Goal: Information Seeking & Learning: Understand process/instructions

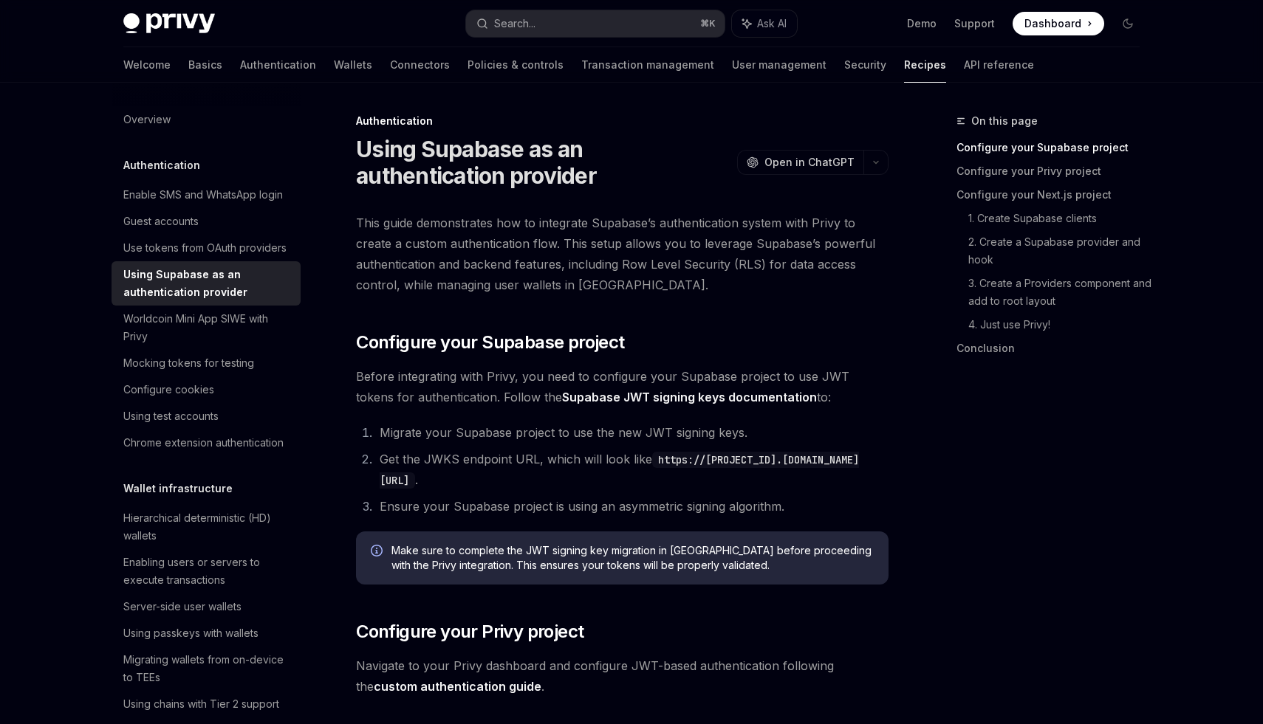
drag, startPoint x: 611, startPoint y: 433, endPoint x: 777, endPoint y: 480, distance: 172.0
click at [776, 480] on ol "Migrate your Supabase project to use the new JWT signing keys. Get the JWKS end…" at bounding box center [622, 469] width 532 height 95
click at [777, 480] on li "Get the JWKS endpoint URL, which will look like https://[PROJECT_ID].supabase.c…" at bounding box center [631, 469] width 513 height 41
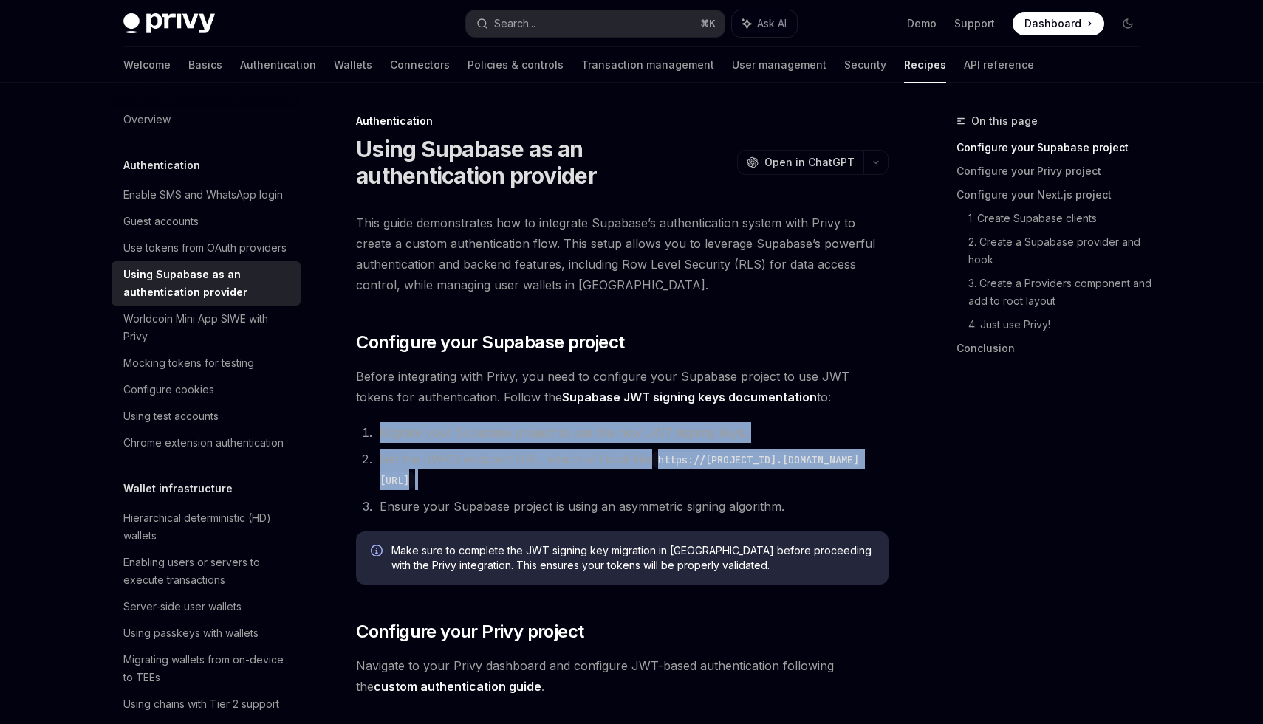
drag, startPoint x: 777, startPoint y: 480, endPoint x: 400, endPoint y: 428, distance: 380.2
click at [400, 428] on ol "Migrate your Supabase project to use the new JWT signing keys. Get the JWKS end…" at bounding box center [622, 469] width 532 height 95
click at [400, 428] on li "Migrate your Supabase project to use the new JWT signing keys." at bounding box center [631, 432] width 513 height 21
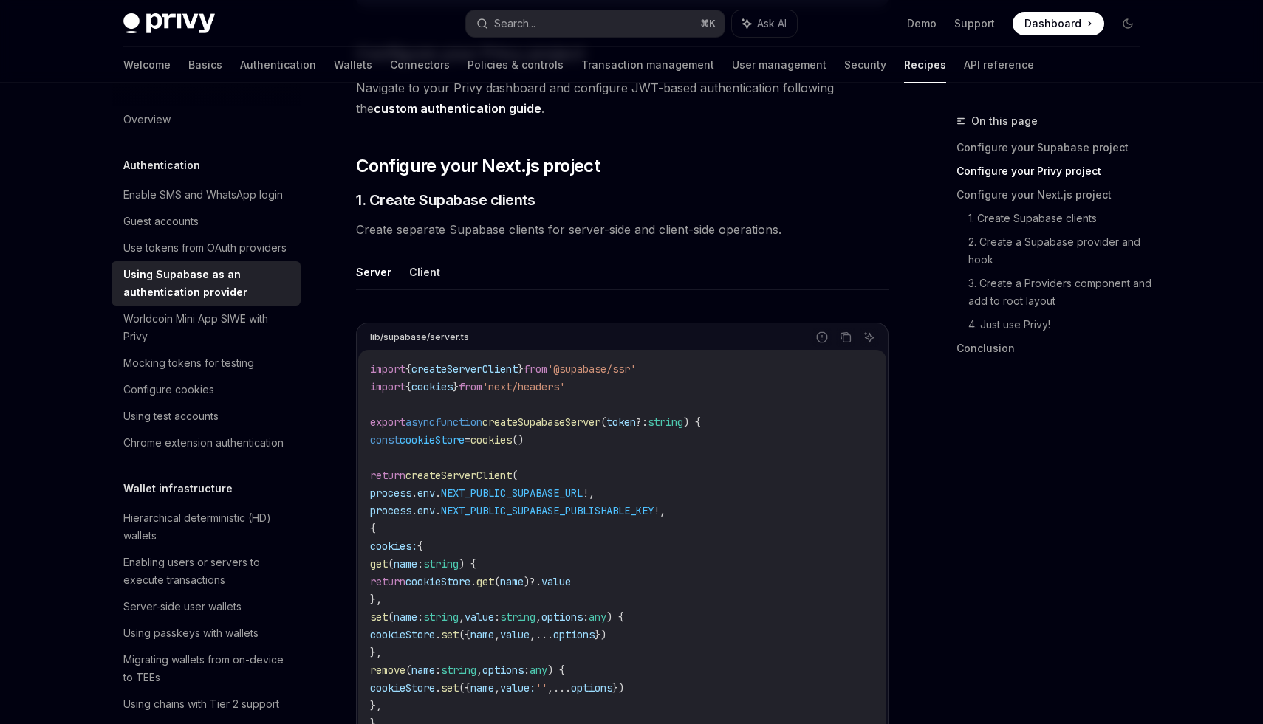
scroll to position [574, 0]
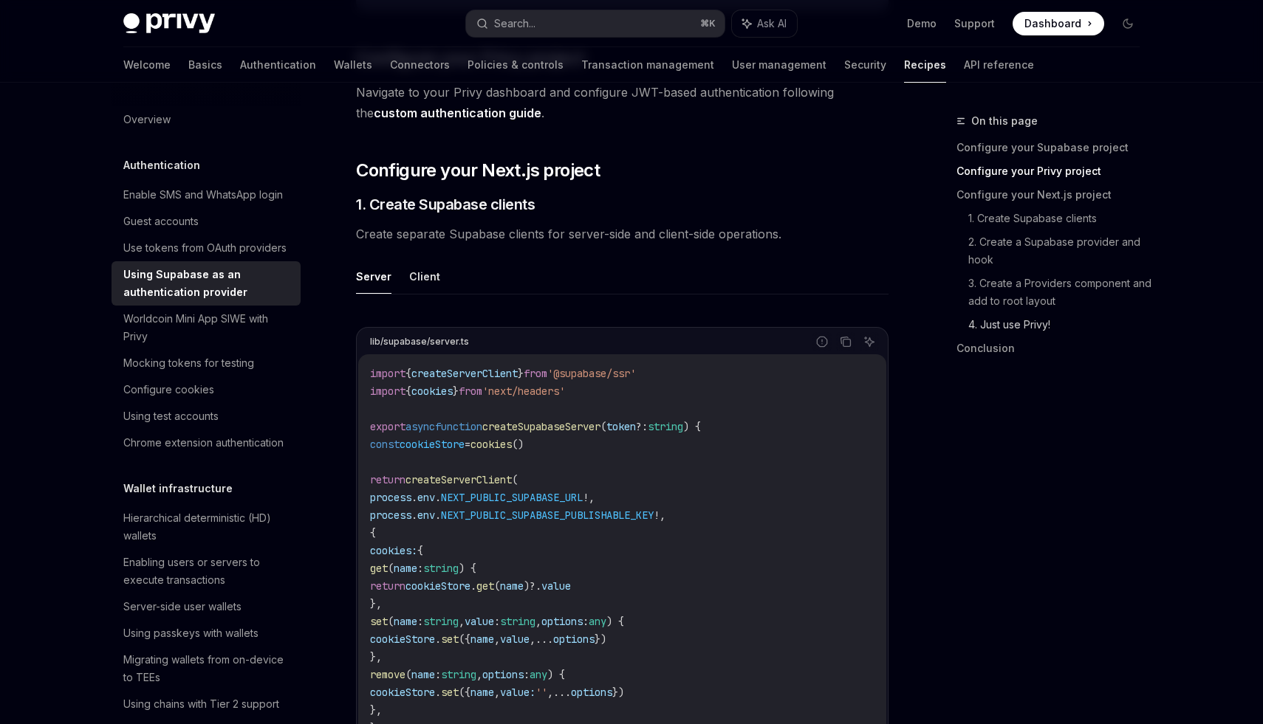
click at [1041, 321] on link "4. Just use Privy!" at bounding box center [1059, 325] width 183 height 24
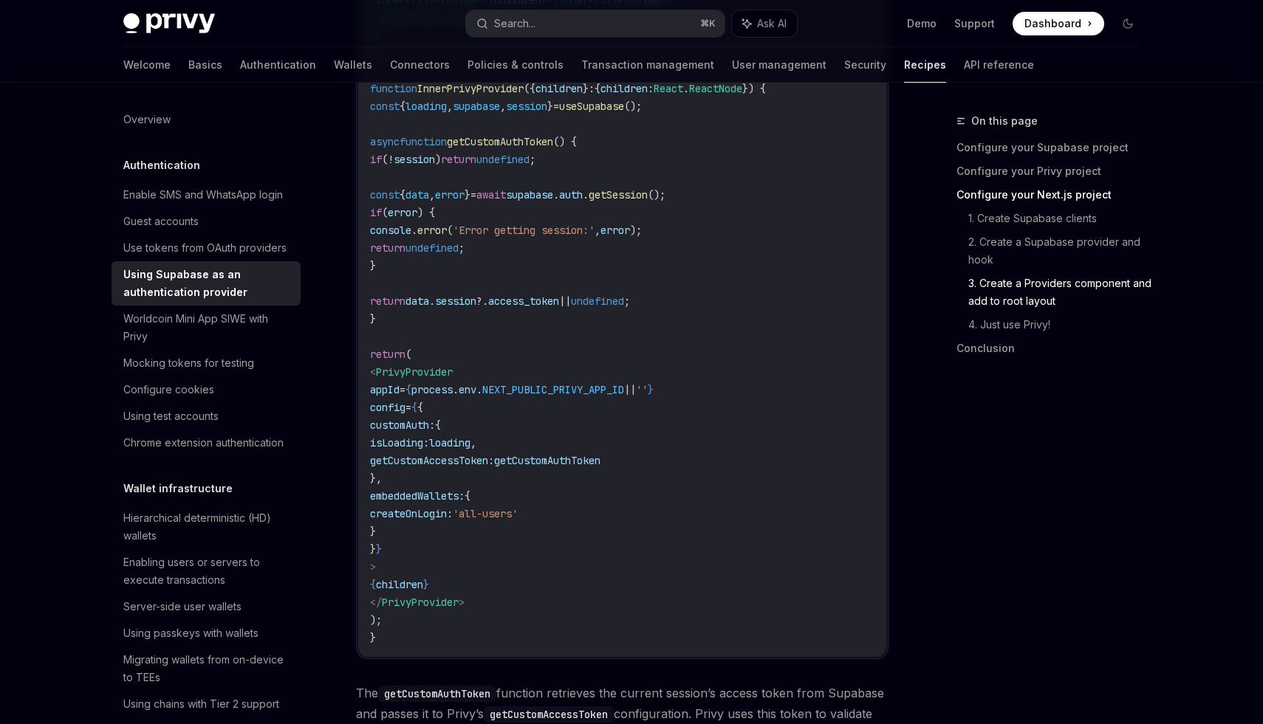
scroll to position [3153, 0]
click at [189, 387] on div "Configure cookies" at bounding box center [168, 390] width 91 height 18
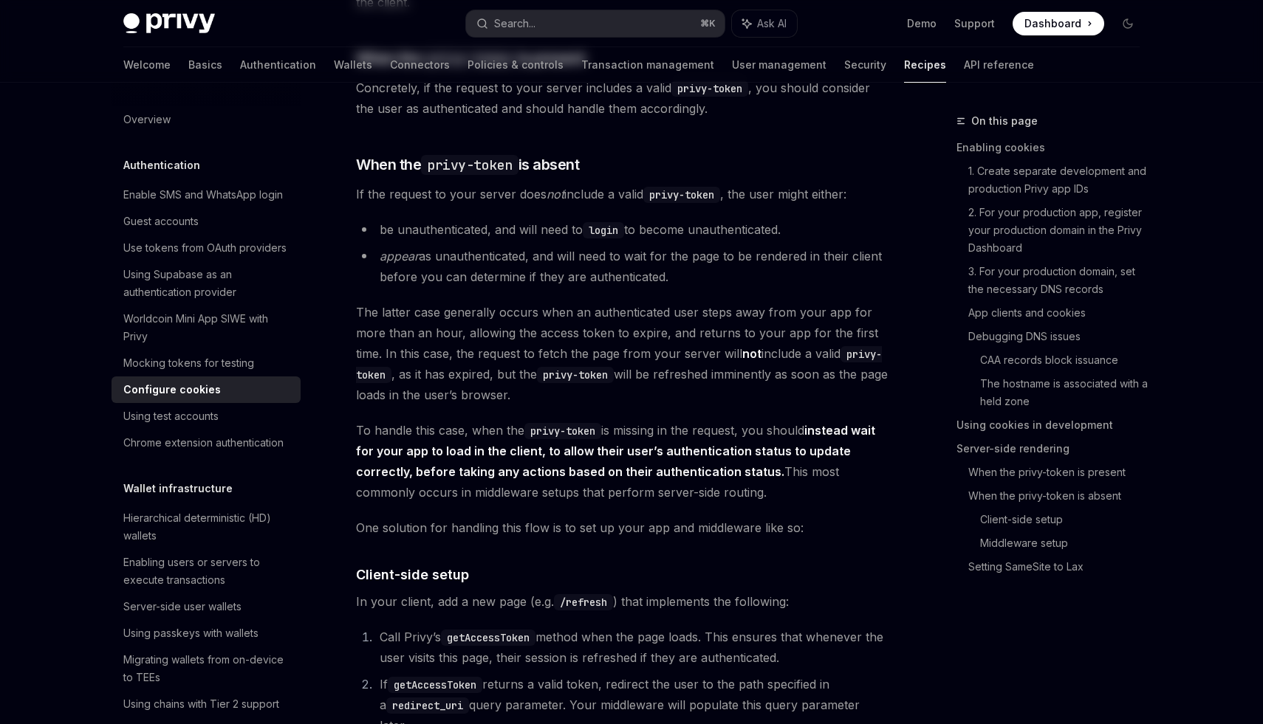
type textarea "*"
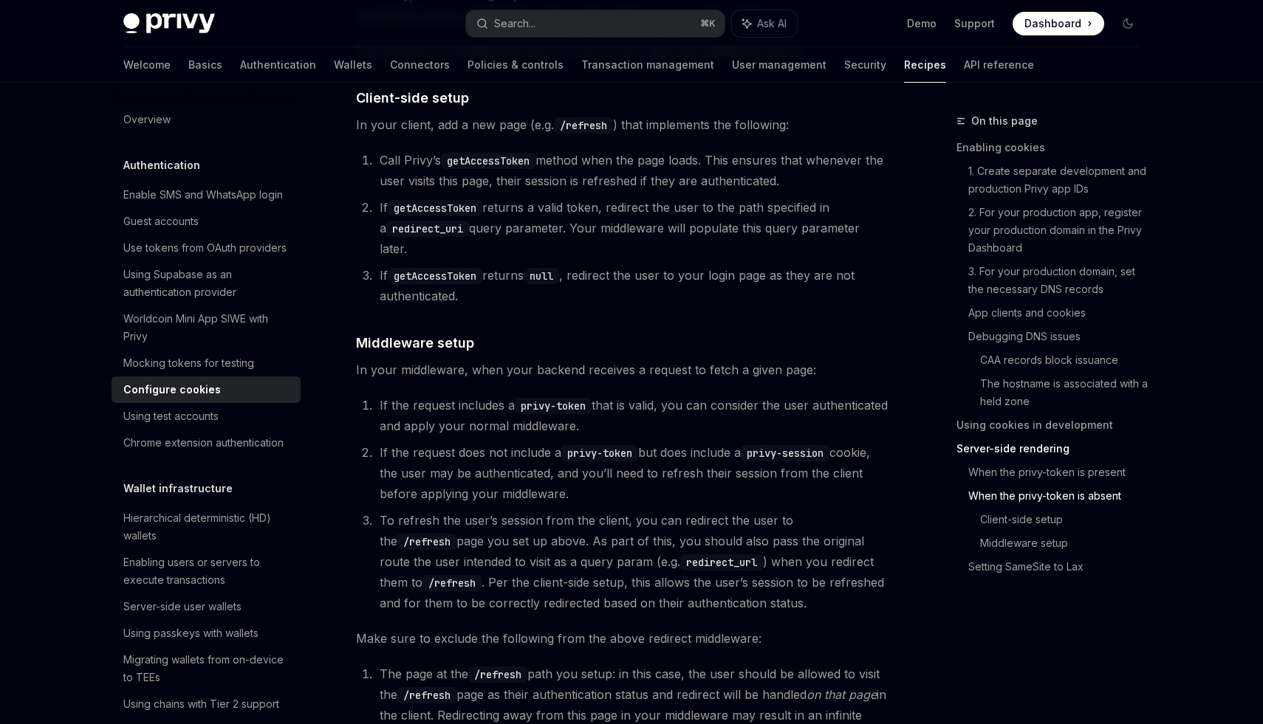
scroll to position [3613, 0]
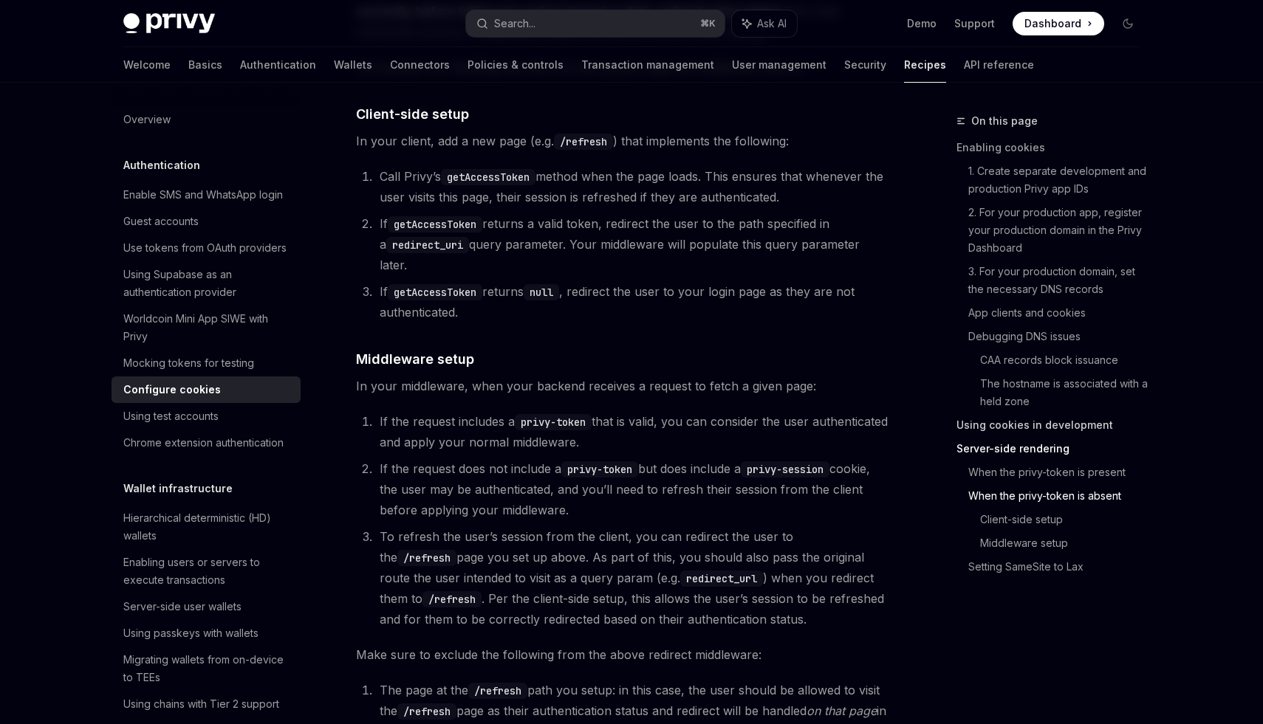
click at [1013, 429] on link "Using cookies in development" at bounding box center [1053, 426] width 195 height 24
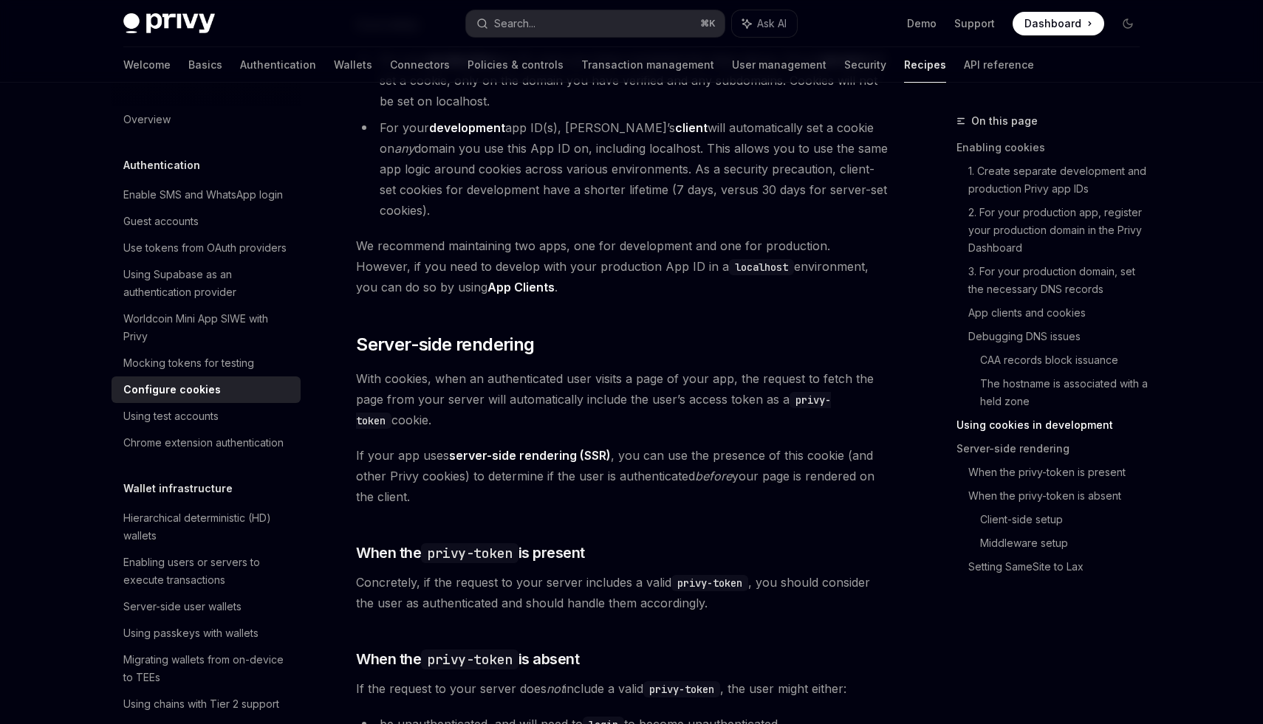
scroll to position [2659, 0]
click at [631, 397] on span "With cookies, when an authenticated user visits a page of your app, the request…" at bounding box center [622, 399] width 532 height 62
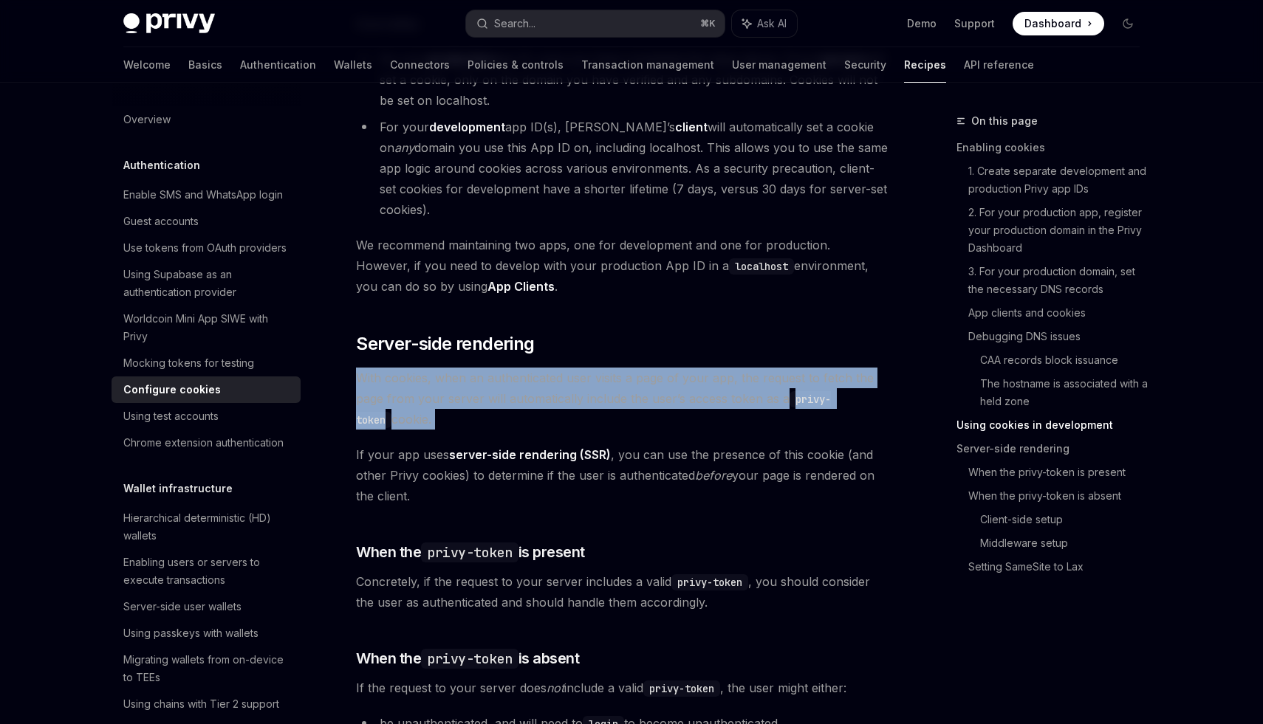
click at [631, 397] on span "With cookies, when an authenticated user visits a page of your app, the request…" at bounding box center [622, 399] width 532 height 62
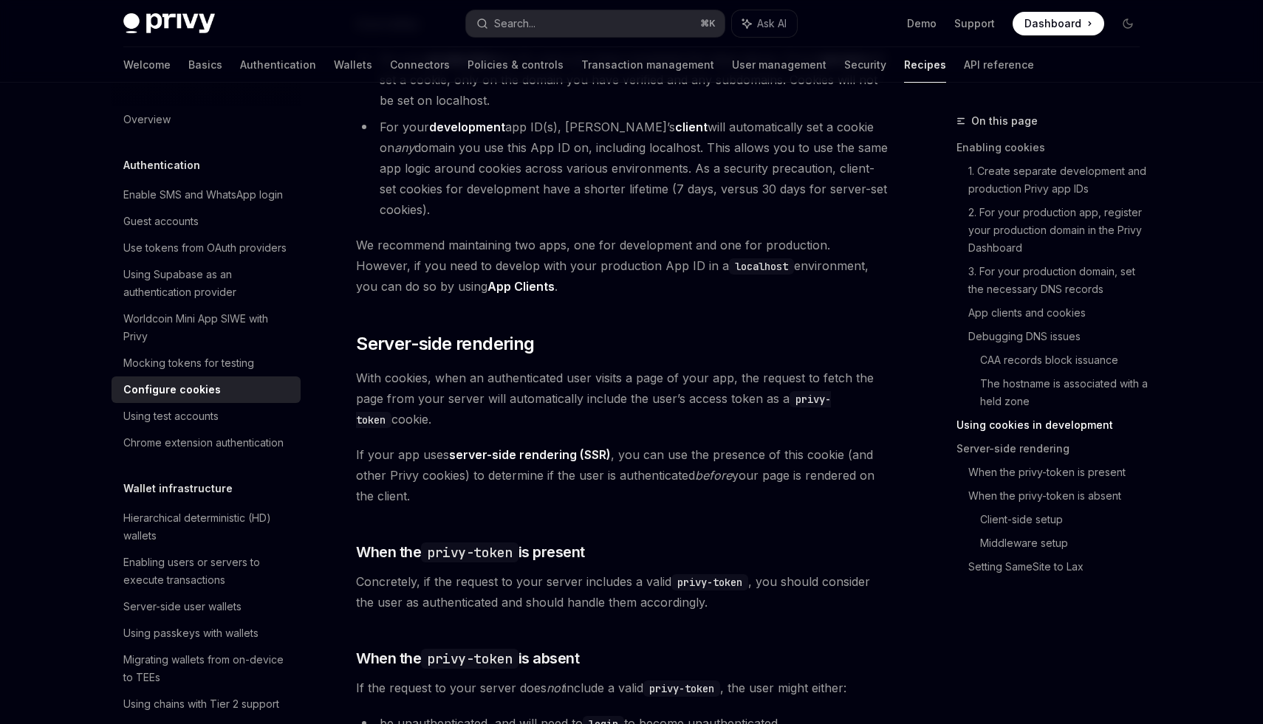
click at [541, 210] on li "For your development app ID(s), Privy’s client will automatically set a cookie …" at bounding box center [622, 168] width 532 height 103
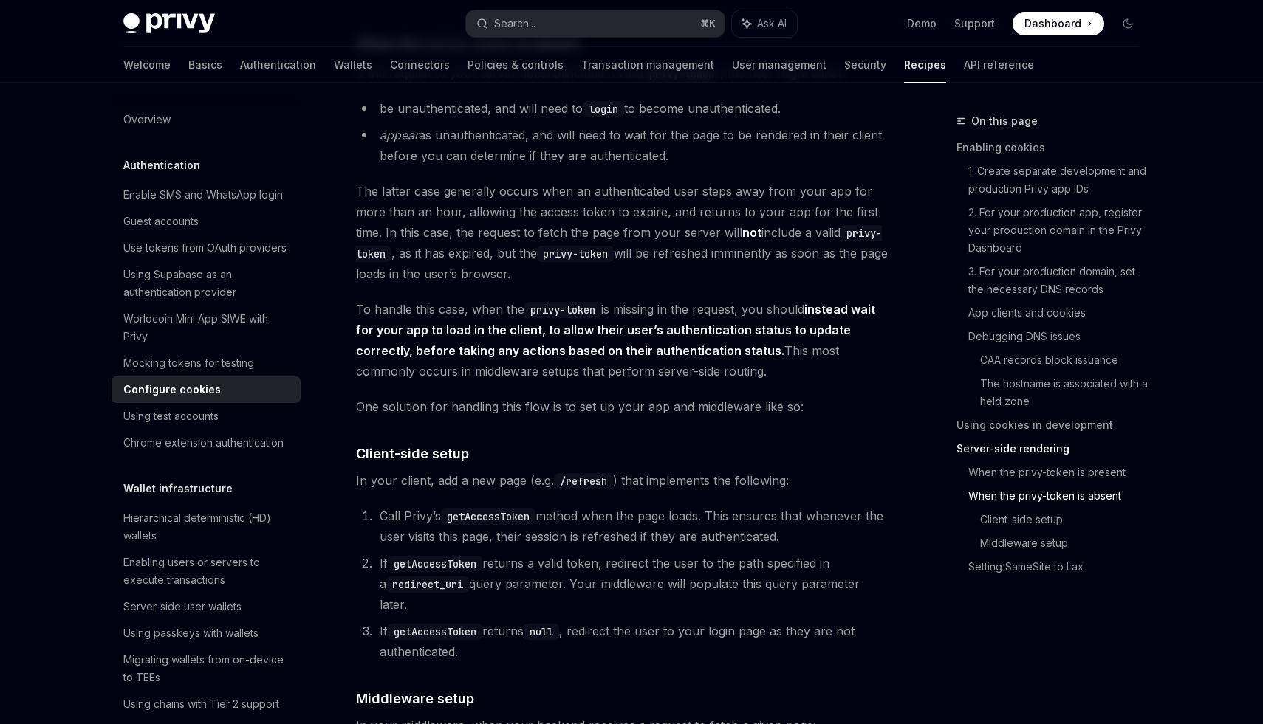
scroll to position [3275, 0]
drag, startPoint x: 366, startPoint y: 374, endPoint x: 702, endPoint y: 377, distance: 335.3
click at [702, 357] on strong "instead wait for your app to load in the client, to allow their user’s authenti…" at bounding box center [615, 329] width 519 height 56
click at [707, 357] on strong "instead wait for your app to load in the client, to allow their user’s authenti…" at bounding box center [615, 329] width 519 height 56
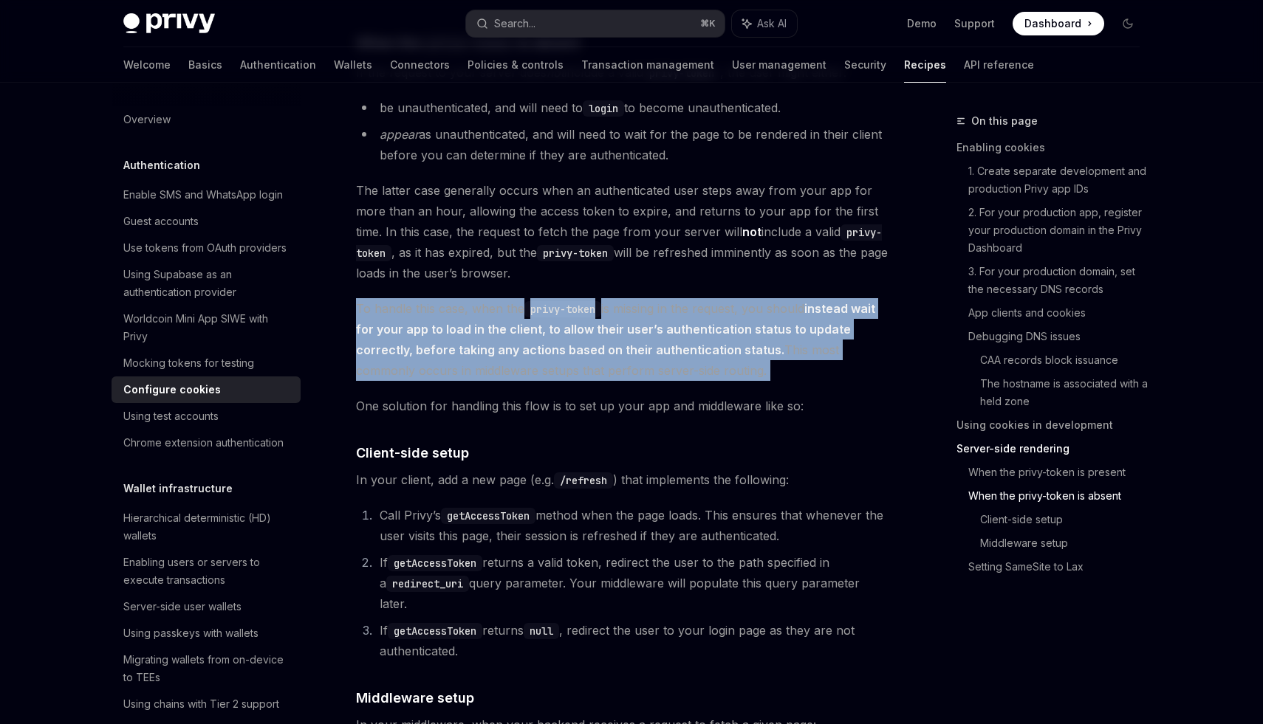
click at [707, 357] on strong "instead wait for your app to load in the client, to allow their user’s authenti…" at bounding box center [615, 329] width 519 height 56
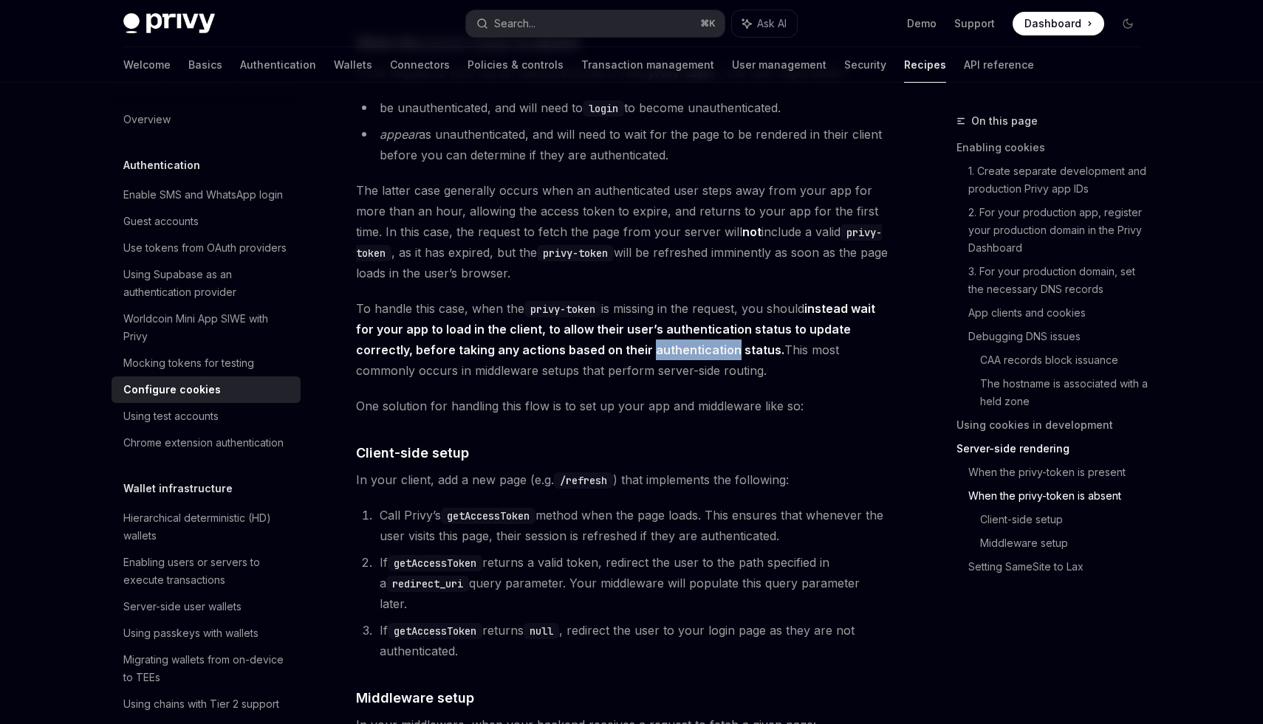
click at [707, 357] on strong "instead wait for your app to load in the client, to allow their user’s authenti…" at bounding box center [615, 329] width 519 height 56
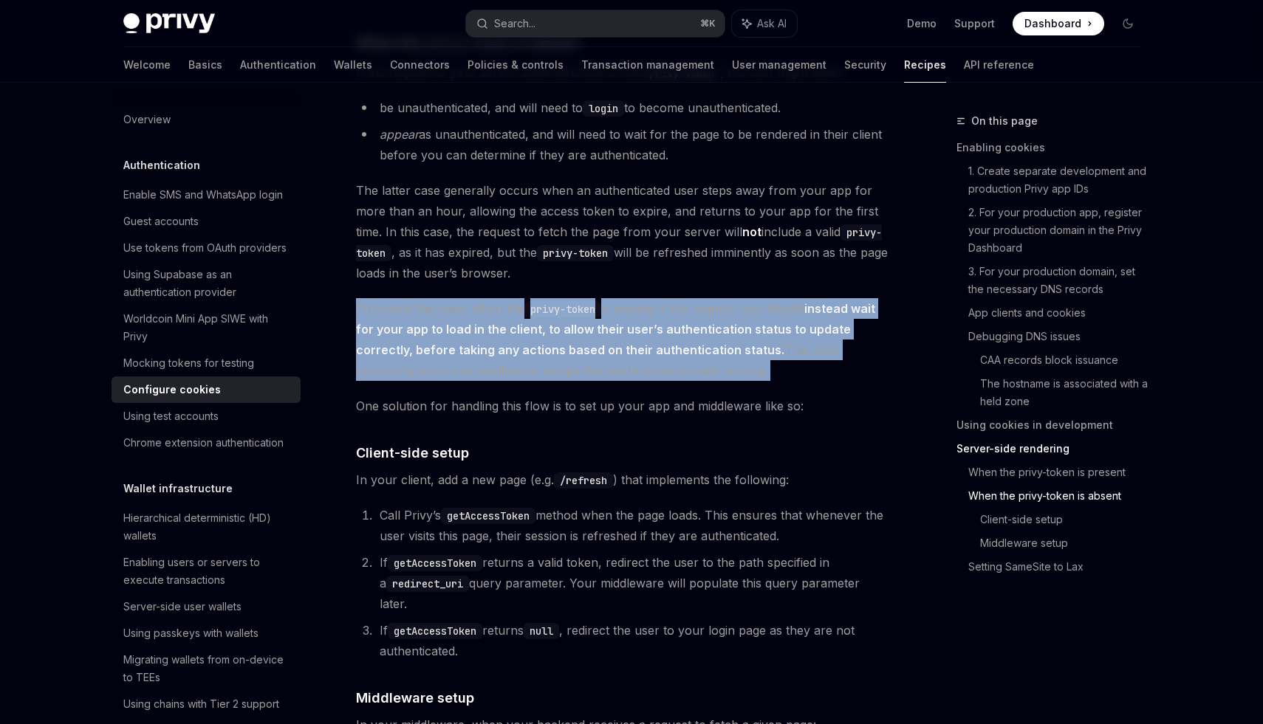
click at [707, 357] on strong "instead wait for your app to load in the client, to allow their user’s authenti…" at bounding box center [615, 329] width 519 height 56
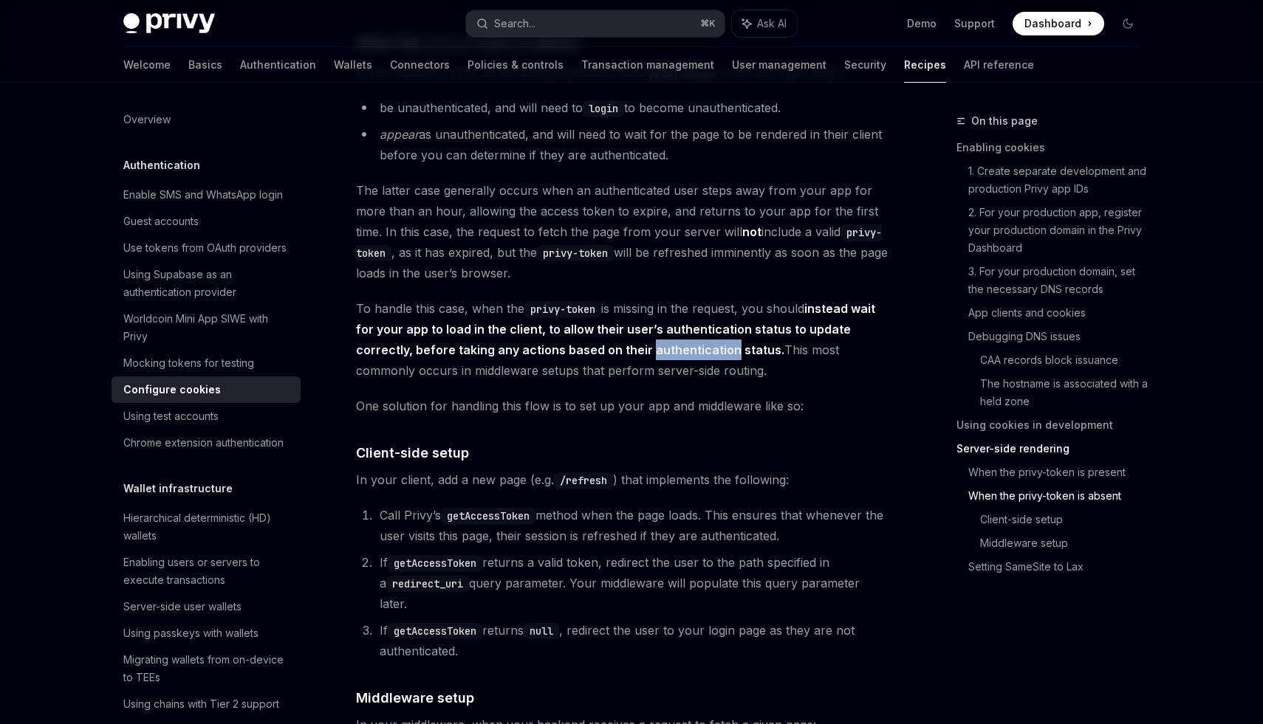
click at [707, 357] on strong "instead wait for your app to load in the client, to allow their user’s authenti…" at bounding box center [615, 329] width 519 height 56
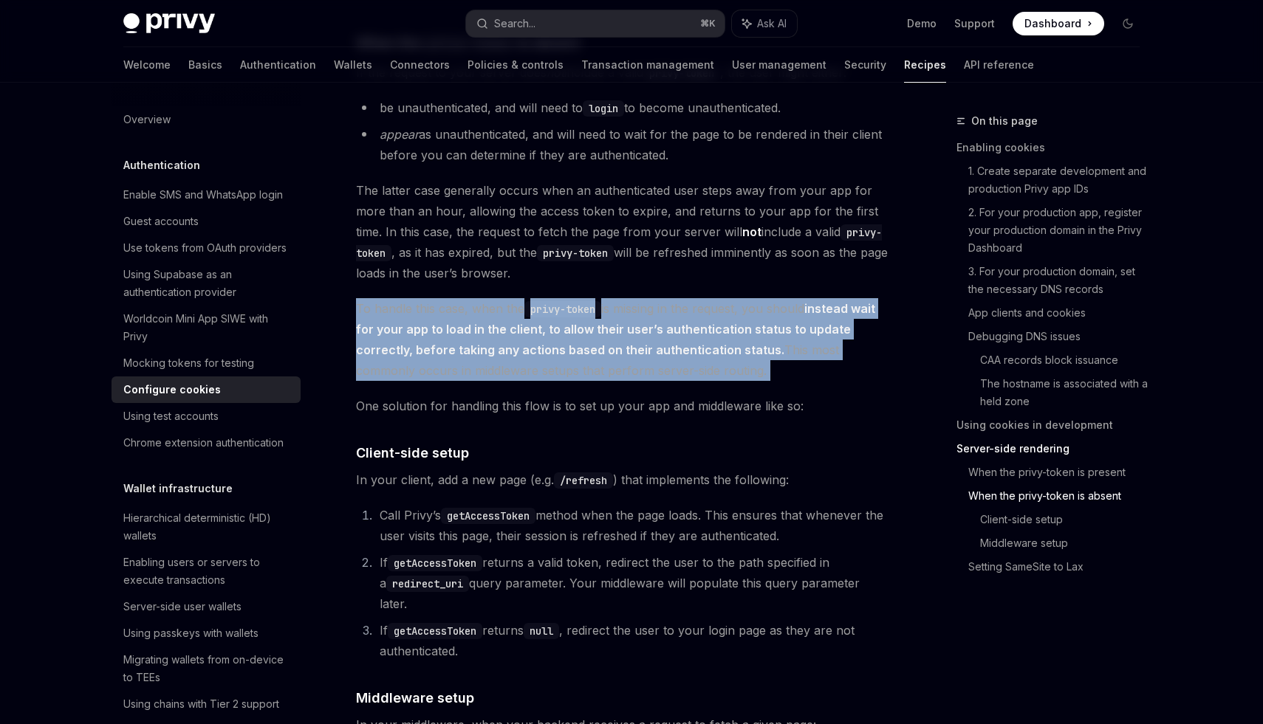
click at [707, 357] on strong "instead wait for your app to load in the client, to allow their user’s authenti…" at bounding box center [615, 329] width 519 height 56
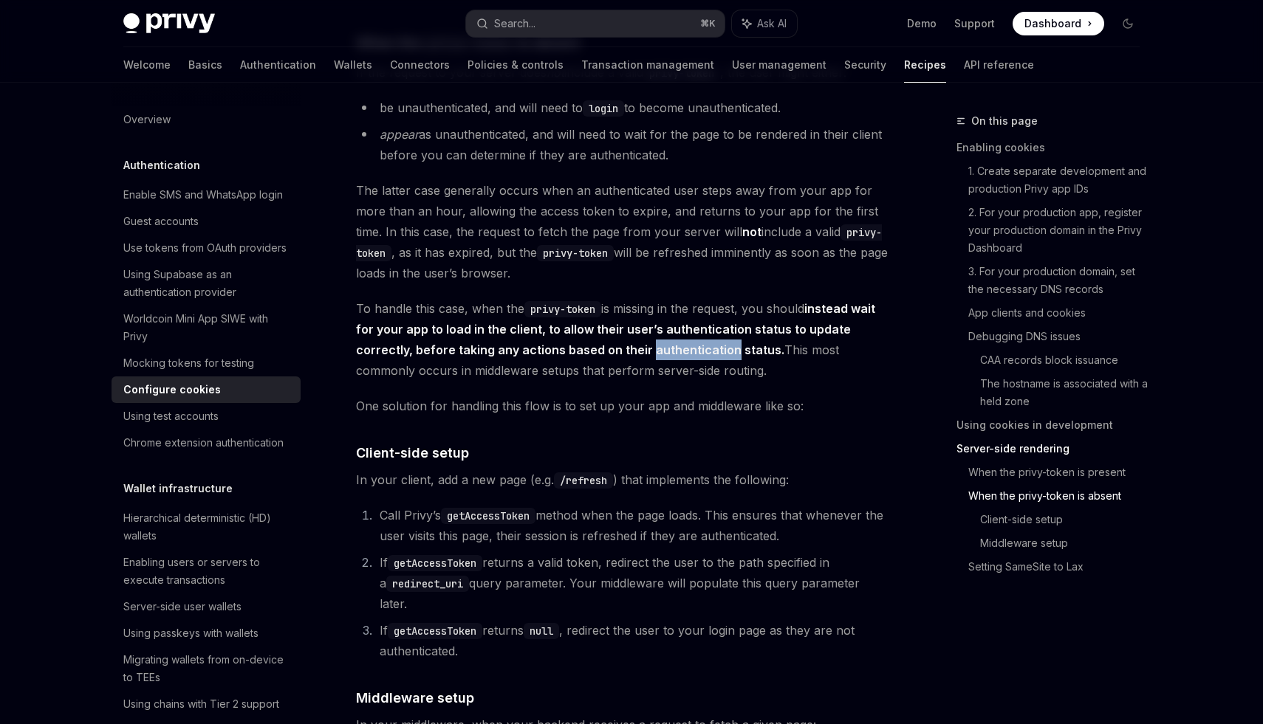
click at [707, 357] on strong "instead wait for your app to load in the client, to allow their user’s authenti…" at bounding box center [615, 329] width 519 height 56
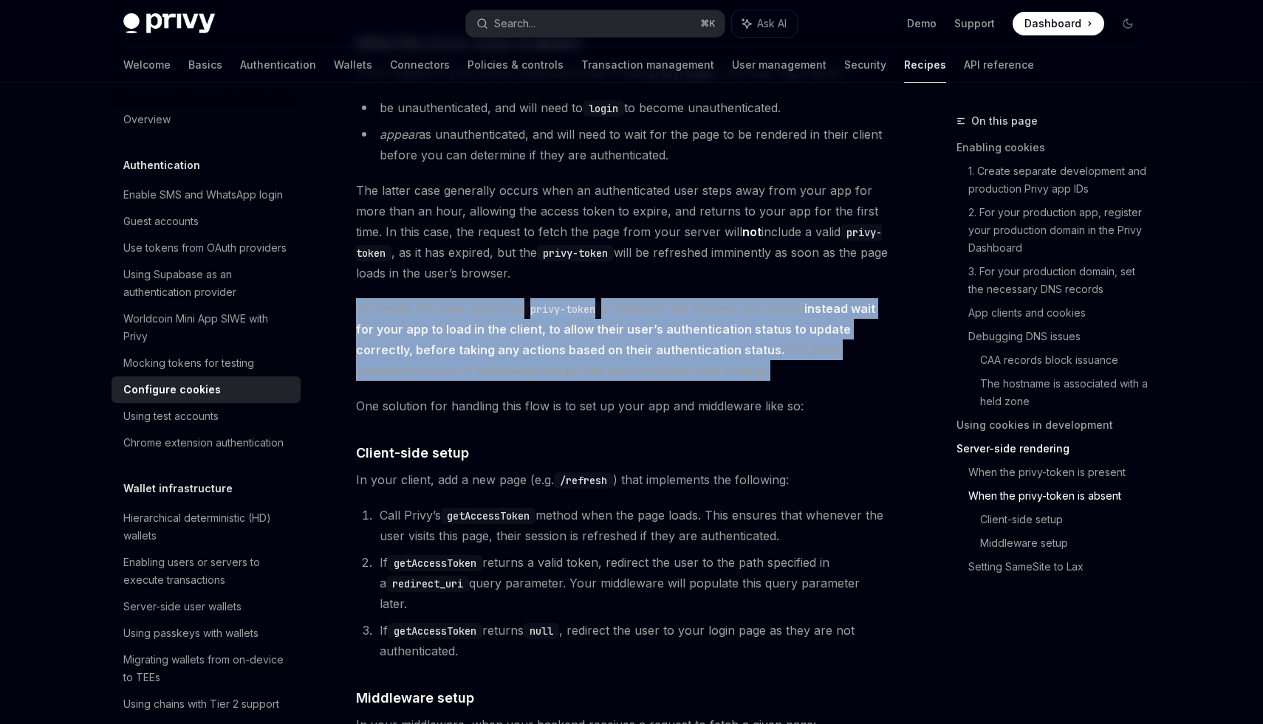
click at [707, 357] on strong "instead wait for your app to load in the client, to allow their user’s authenti…" at bounding box center [615, 329] width 519 height 56
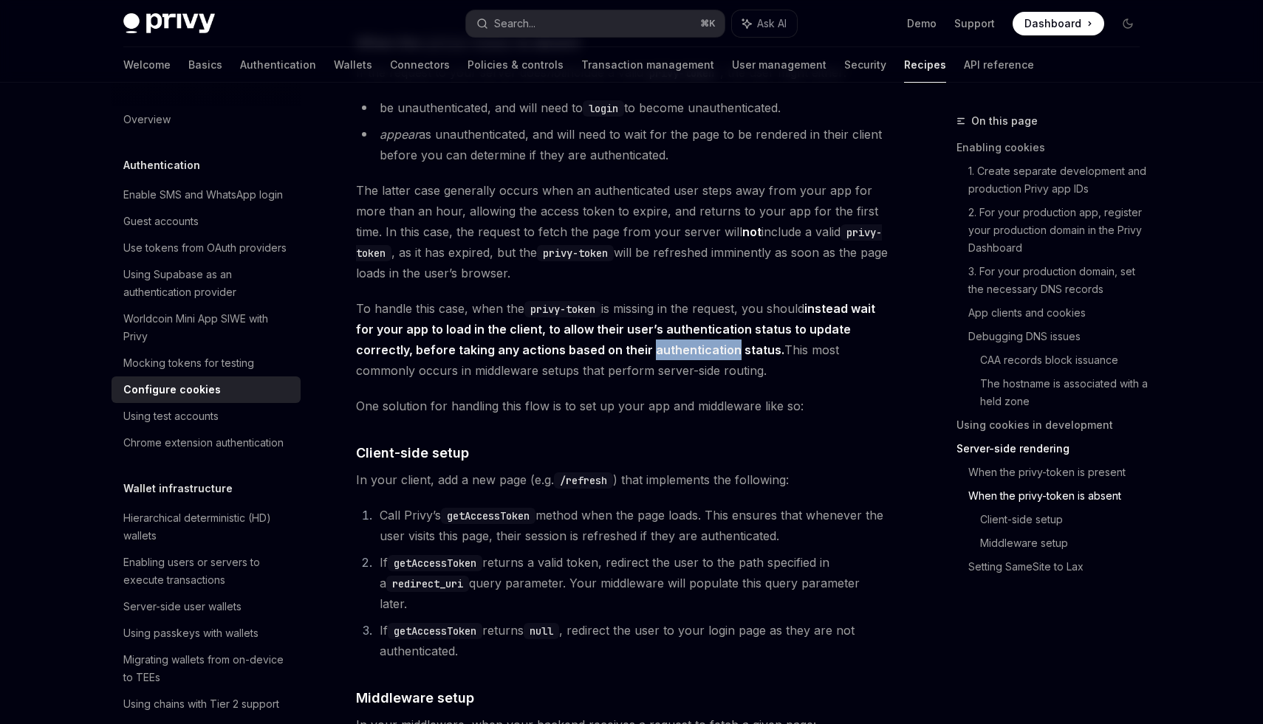
click at [707, 357] on strong "instead wait for your app to load in the client, to allow their user’s authenti…" at bounding box center [615, 329] width 519 height 56
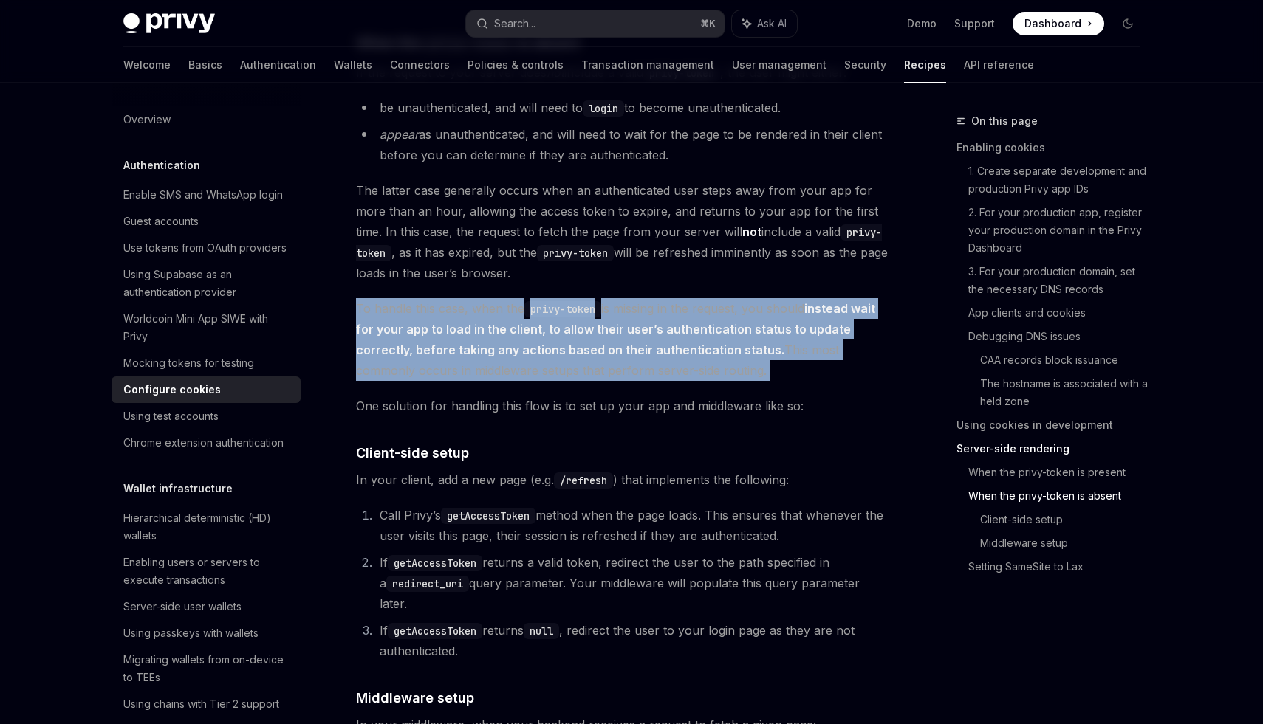
click at [707, 357] on strong "instead wait for your app to load in the client, to allow their user’s authenti…" at bounding box center [615, 329] width 519 height 56
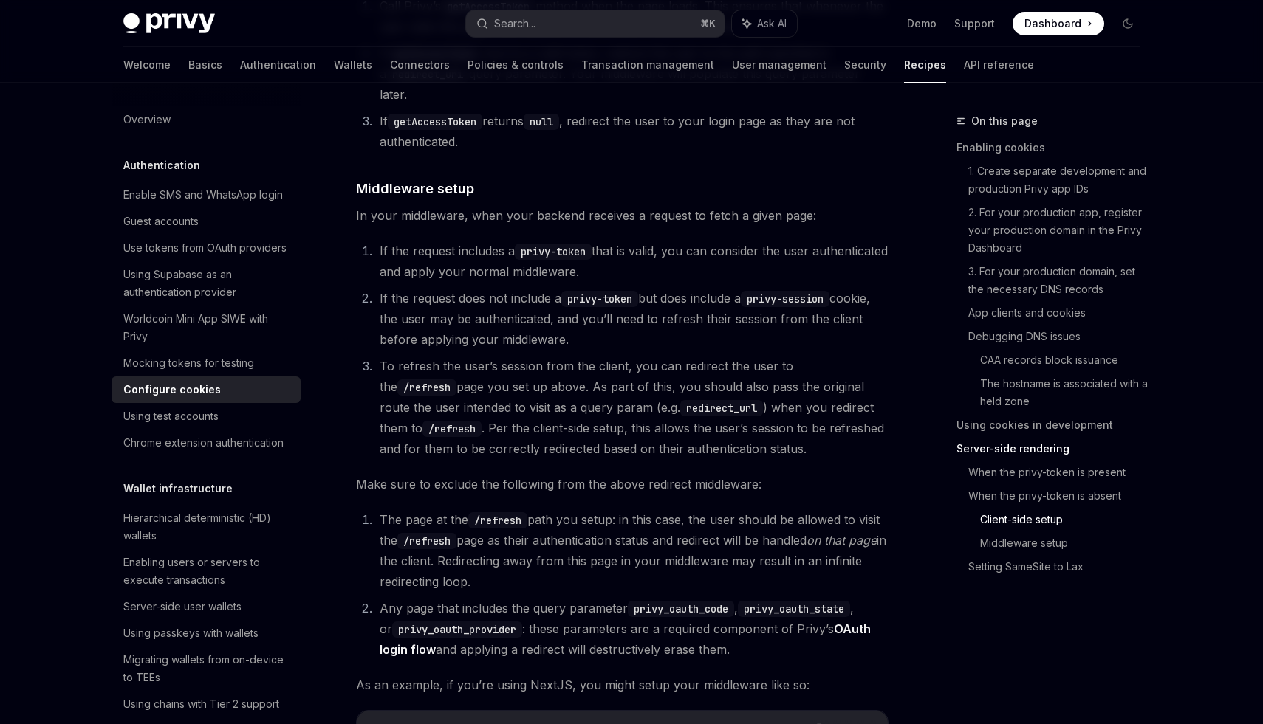
scroll to position [3785, 0]
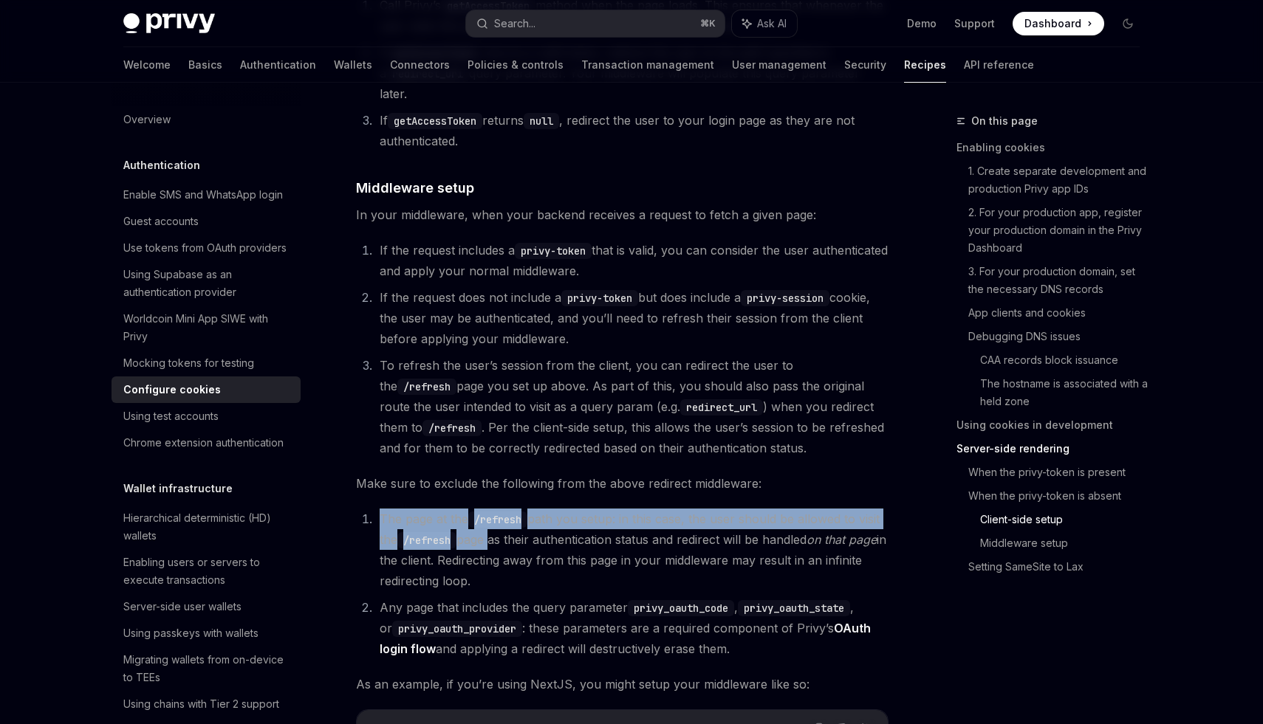
drag, startPoint x: 373, startPoint y: 525, endPoint x: 490, endPoint y: 542, distance: 118.6
click at [490, 542] on li "The page at the /refresh path you setup: in this case, the user should be allow…" at bounding box center [631, 550] width 513 height 83
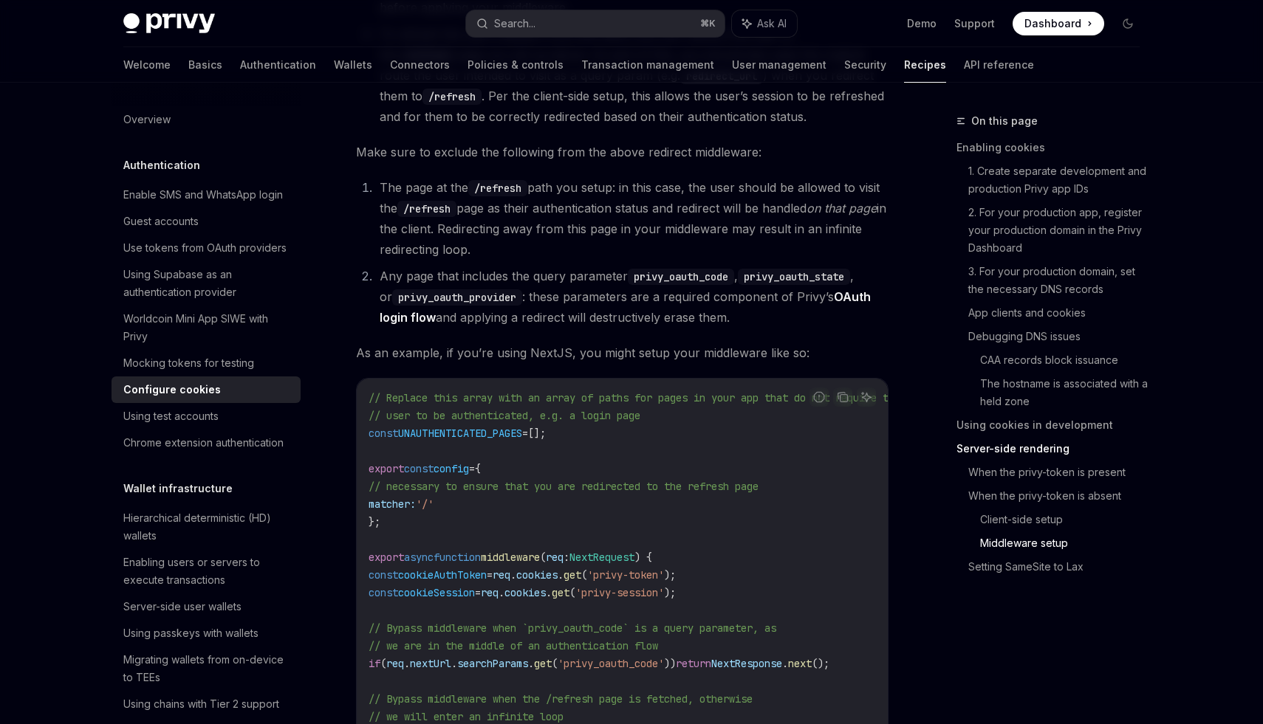
scroll to position [4117, 0]
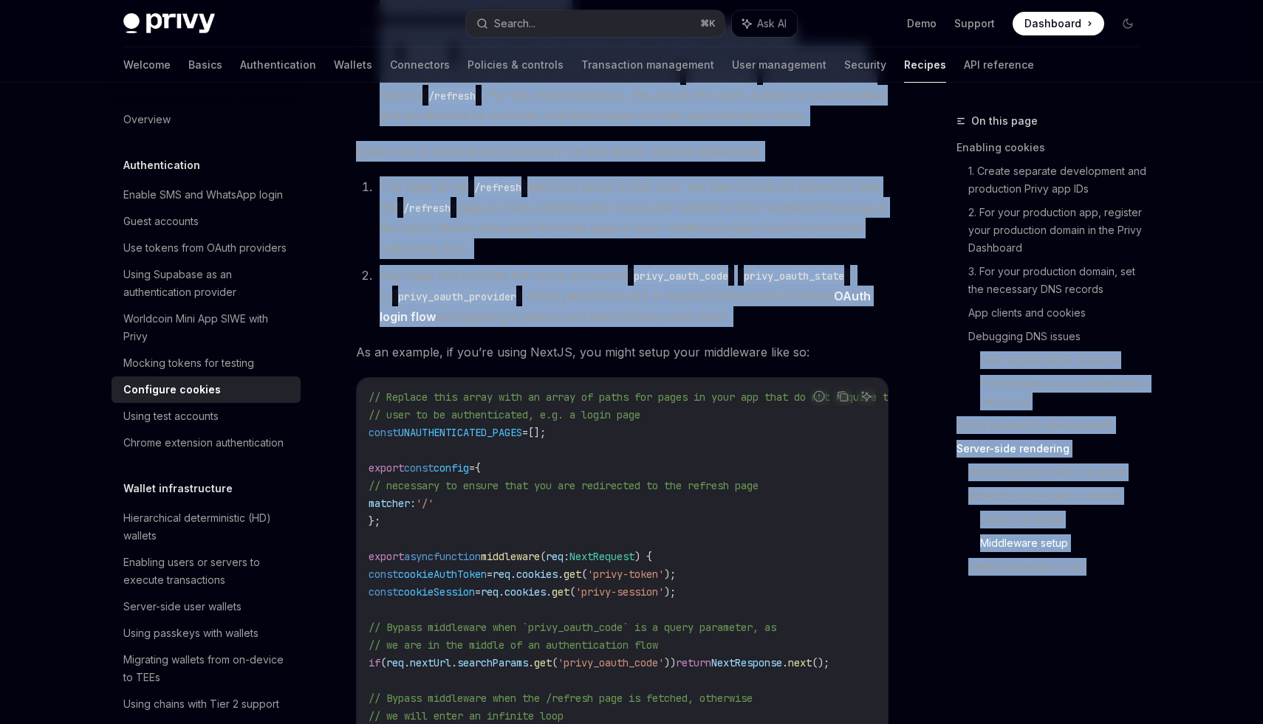
drag, startPoint x: 343, startPoint y: 354, endPoint x: 934, endPoint y: 368, distance: 591.0
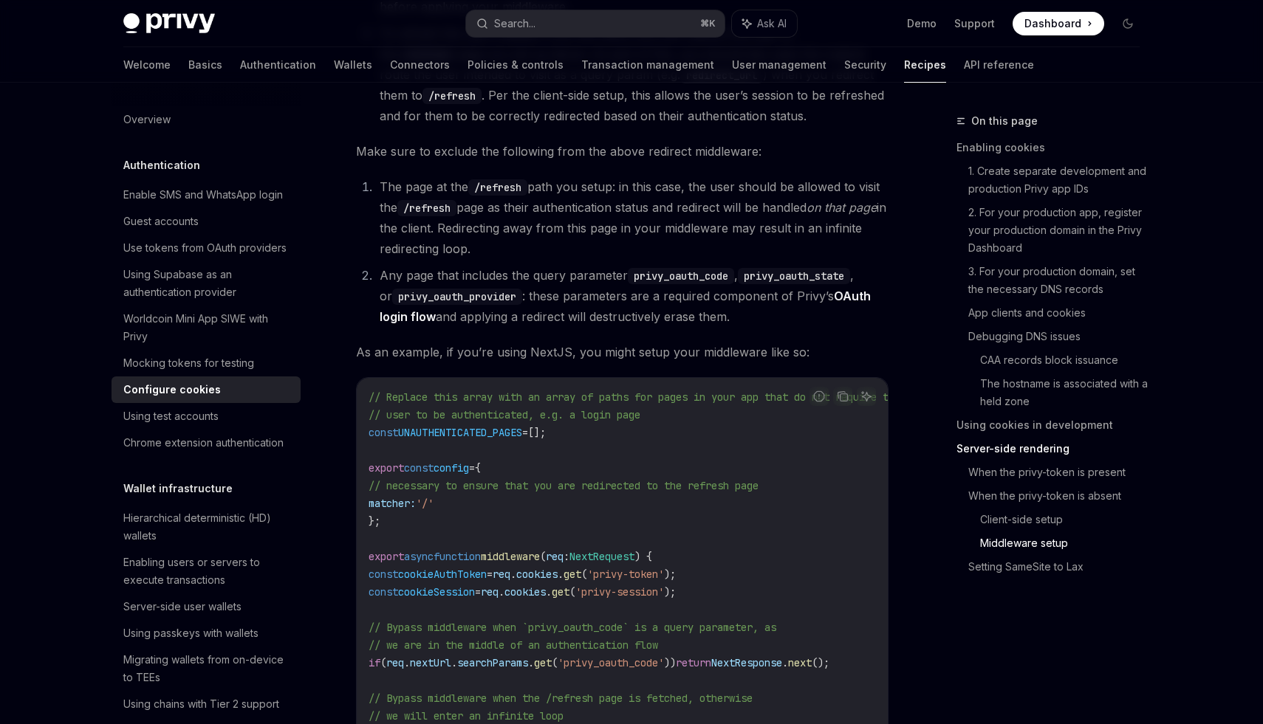
click at [744, 358] on span "As an example, if you’re using NextJS, you might setup your middleware like so:" at bounding box center [622, 352] width 532 height 21
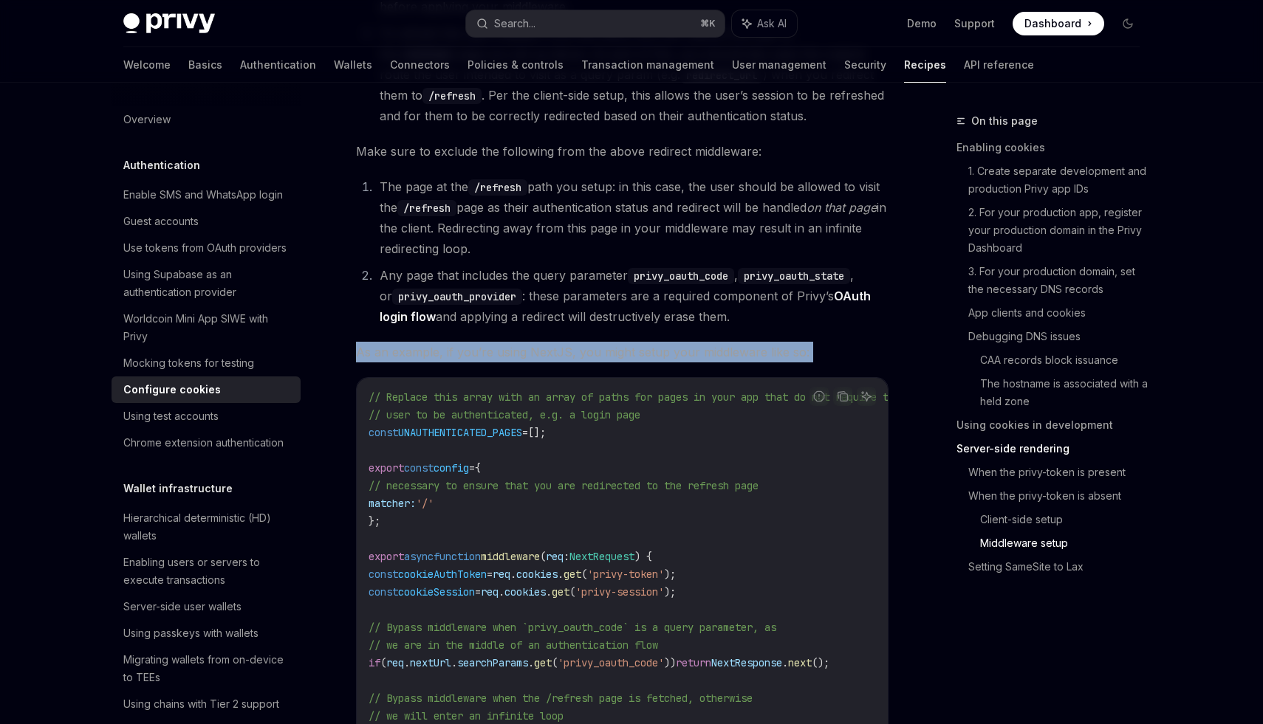
click at [744, 358] on span "As an example, if you’re using NextJS, you might setup your middleware like so:" at bounding box center [622, 352] width 532 height 21
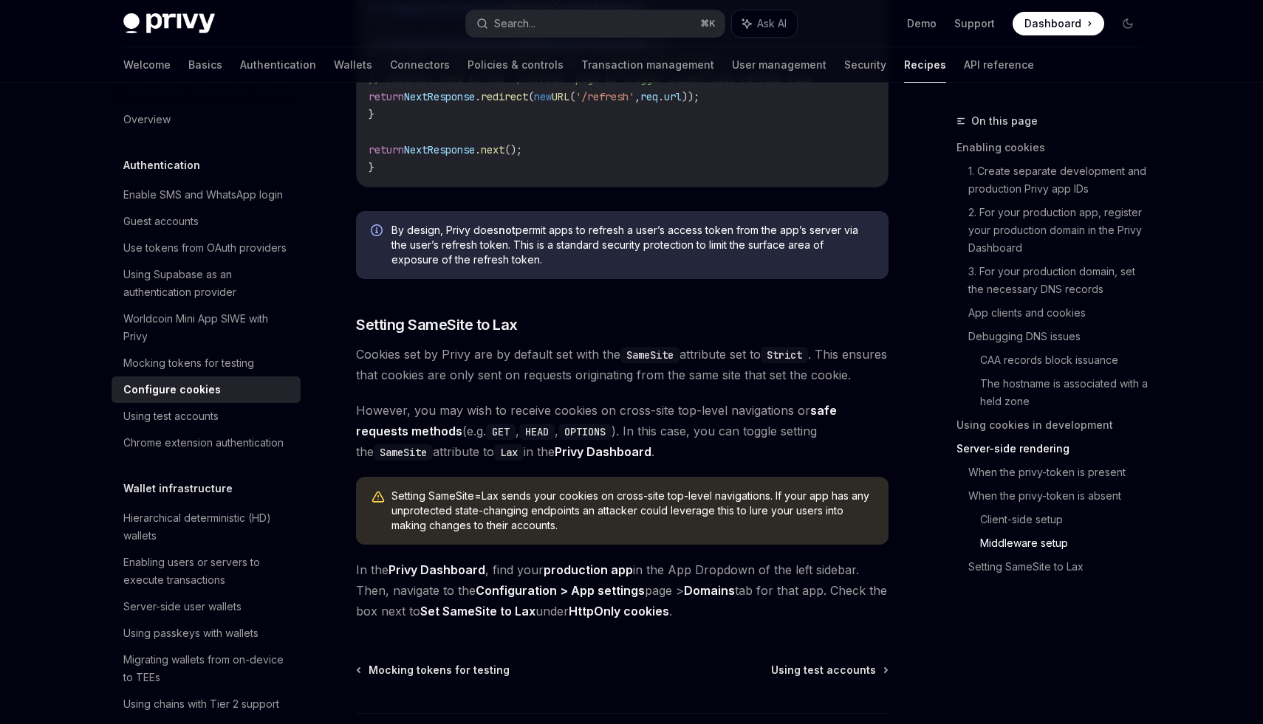
scroll to position [4952, 0]
